Goal: Navigation & Orientation: Find specific page/section

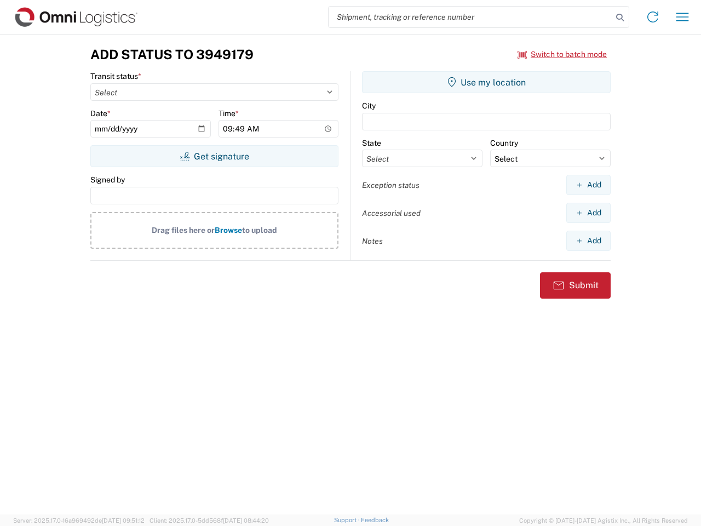
click at [471, 17] on input "search" at bounding box center [471, 17] width 284 height 21
click at [620, 18] on icon at bounding box center [620, 17] width 15 height 15
click at [653, 17] on icon at bounding box center [653, 17] width 18 height 18
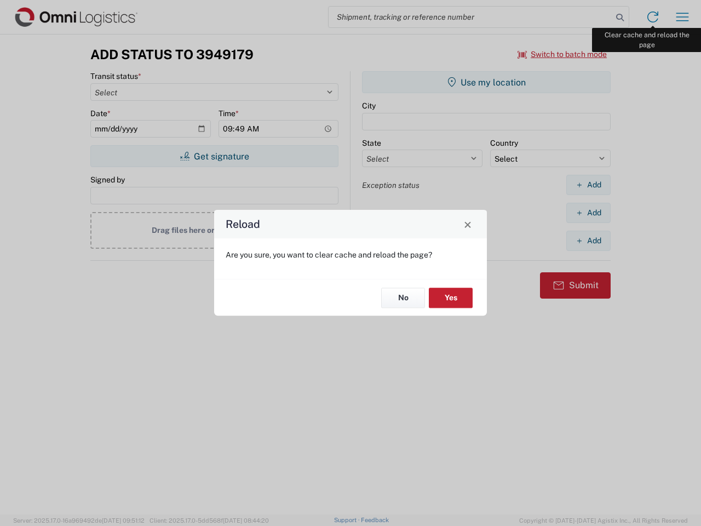
click at [683, 17] on div "Reload Are you sure, you want to clear cache and reload the page? No Yes" at bounding box center [350, 263] width 701 height 526
click at [563, 54] on div "Reload Are you sure, you want to clear cache and reload the page? No Yes" at bounding box center [350, 263] width 701 height 526
click at [214, 156] on div "Reload Are you sure, you want to clear cache and reload the page? No Yes" at bounding box center [350, 263] width 701 height 526
click at [487, 82] on div "Reload Are you sure, you want to clear cache and reload the page? No Yes" at bounding box center [350, 263] width 701 height 526
click at [589, 185] on div "Reload Are you sure, you want to clear cache and reload the page? No Yes" at bounding box center [350, 263] width 701 height 526
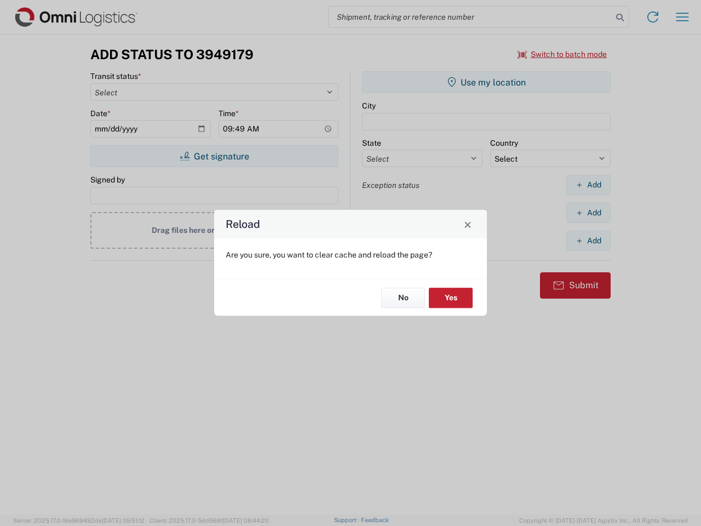
click at [589, 213] on div "Reload Are you sure, you want to clear cache and reload the page? No Yes" at bounding box center [350, 263] width 701 height 526
click at [589, 241] on div "Reload Are you sure, you want to clear cache and reload the page? No Yes" at bounding box center [350, 263] width 701 height 526
